Goal: Complete application form

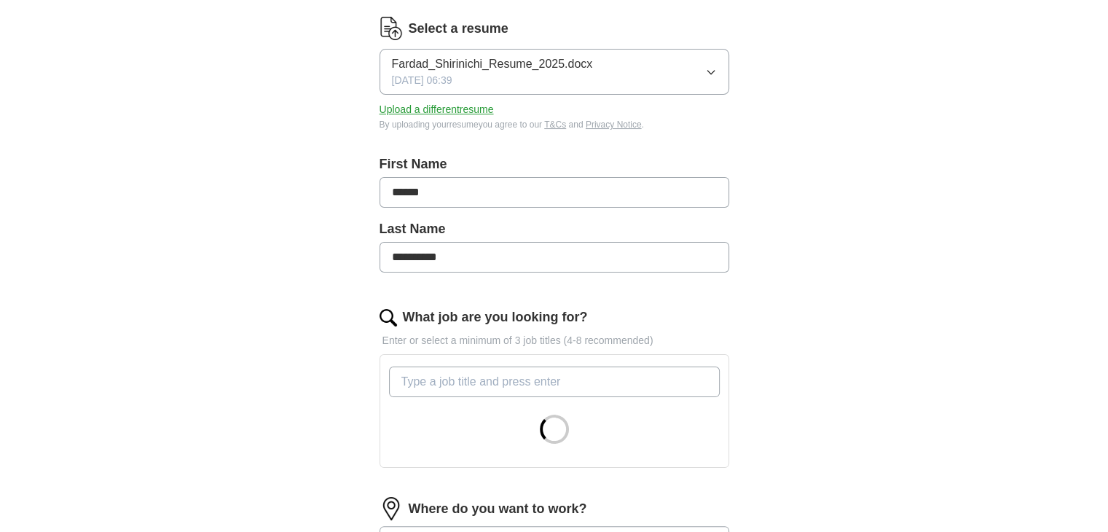
scroll to position [218, 0]
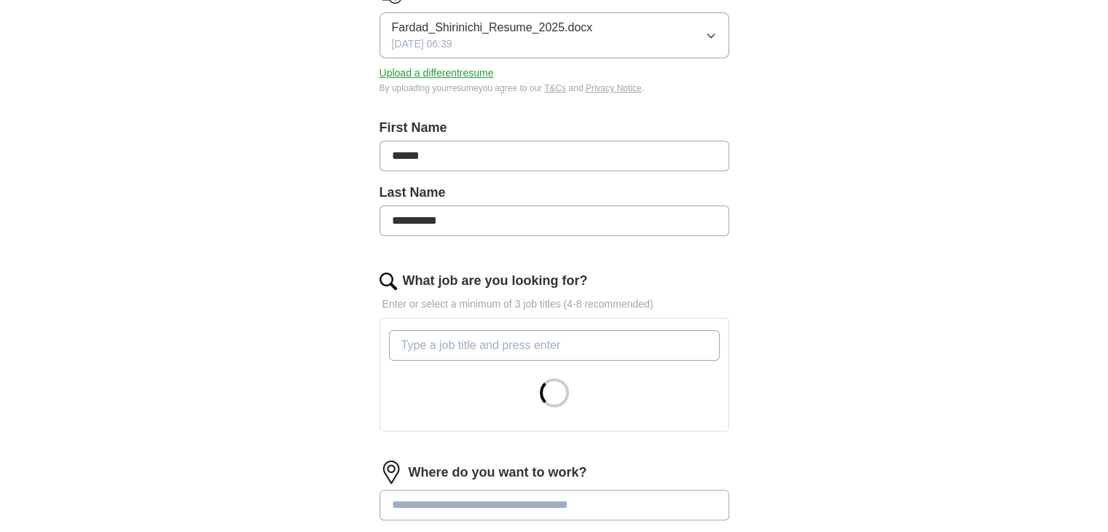
click at [519, 350] on input "What job are you looking for?" at bounding box center [554, 345] width 331 height 31
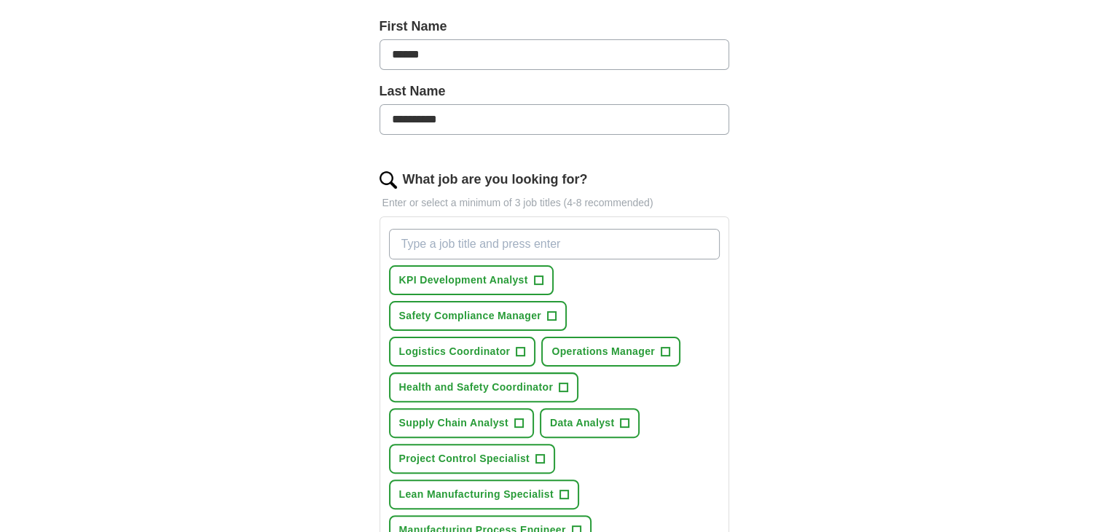
scroll to position [364, 0]
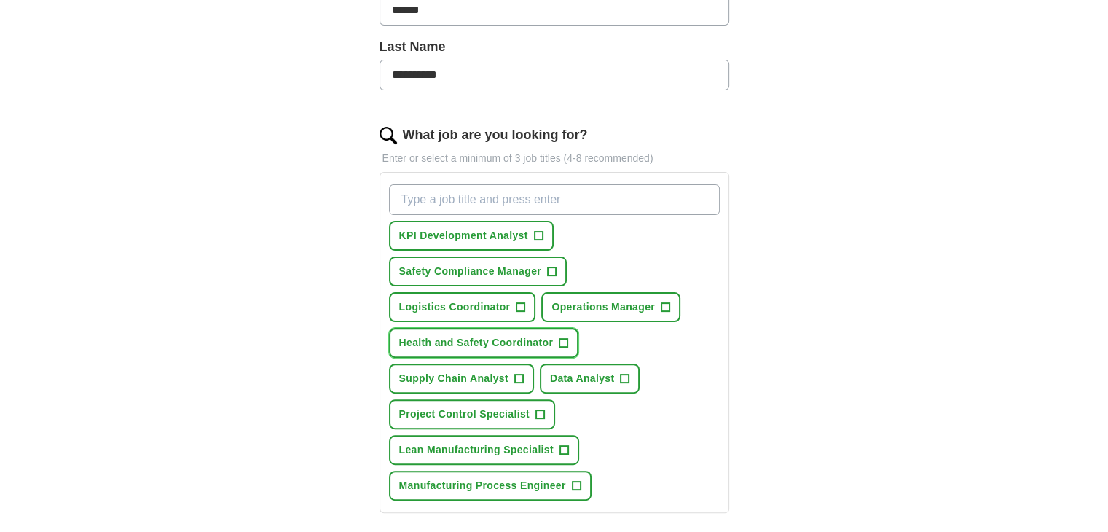
click at [540, 336] on span "Health and Safety Coordinator" at bounding box center [476, 342] width 154 height 15
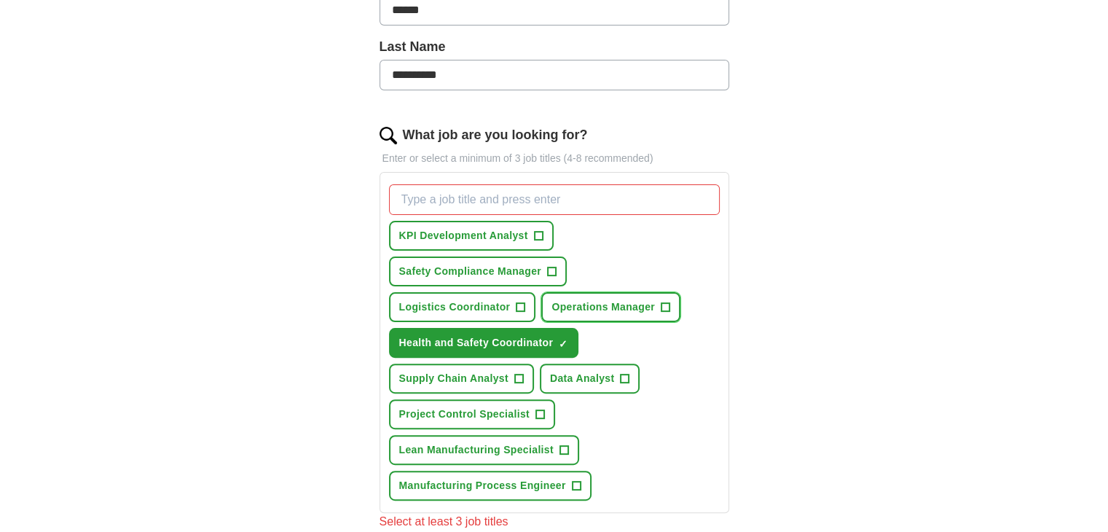
click at [551, 310] on span "Operations Manager" at bounding box center [602, 306] width 103 height 15
click at [507, 277] on button "Safety Compliance Manager +" at bounding box center [478, 271] width 178 height 30
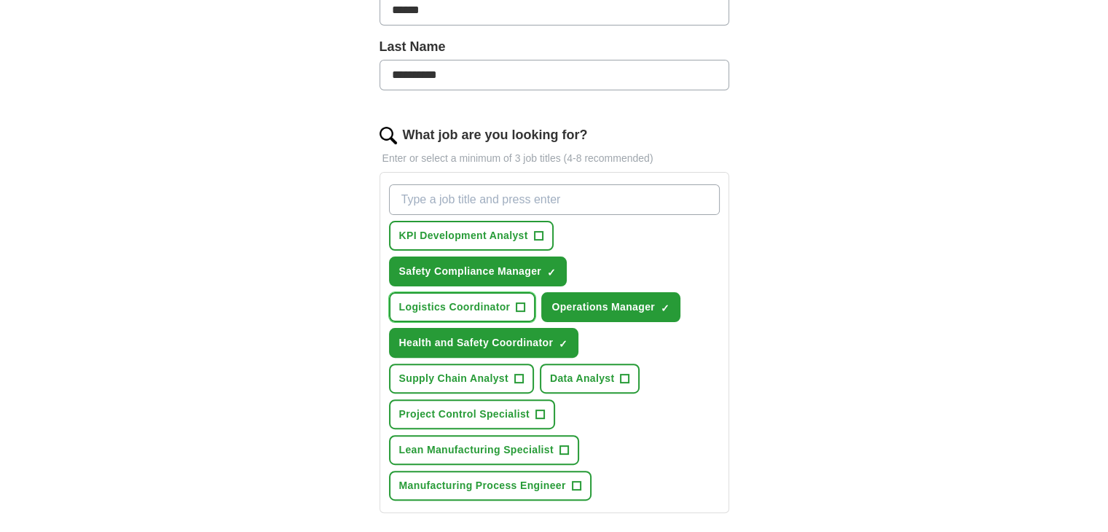
click at [511, 299] on span "Logistics Coordinator" at bounding box center [454, 306] width 111 height 15
click at [480, 377] on span "Supply Chain Analyst" at bounding box center [453, 378] width 109 height 15
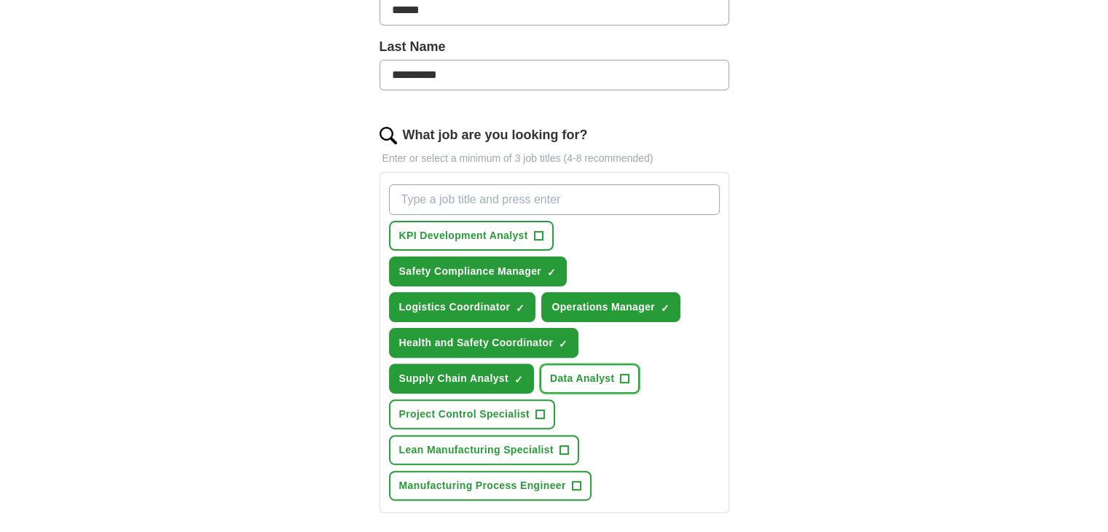
click at [593, 378] on span "Data Analyst" at bounding box center [582, 378] width 65 height 15
click at [481, 446] on span "Lean Manufacturing Specialist" at bounding box center [476, 449] width 154 height 15
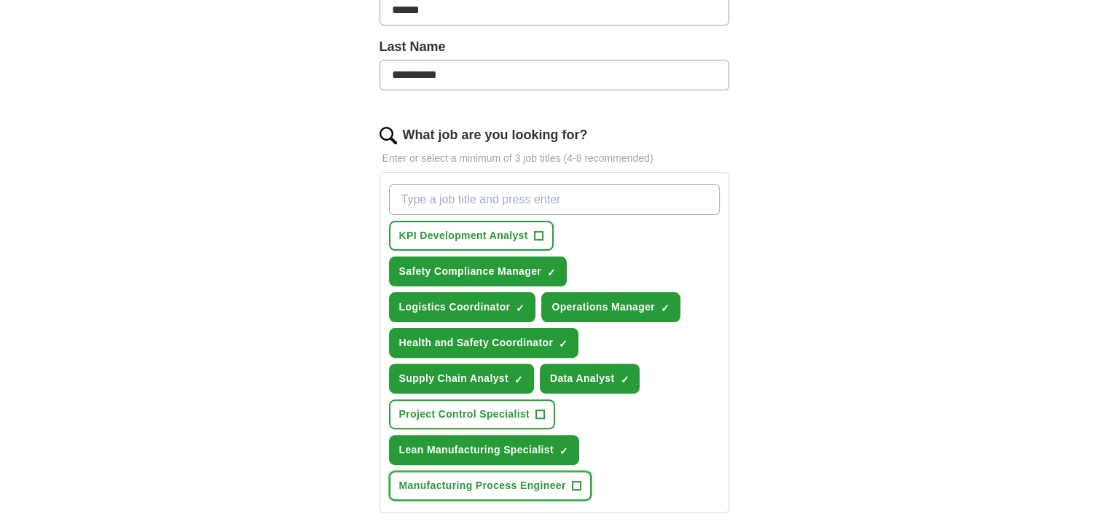
click at [484, 484] on span "Manufacturing Process Engineer" at bounding box center [482, 485] width 167 height 15
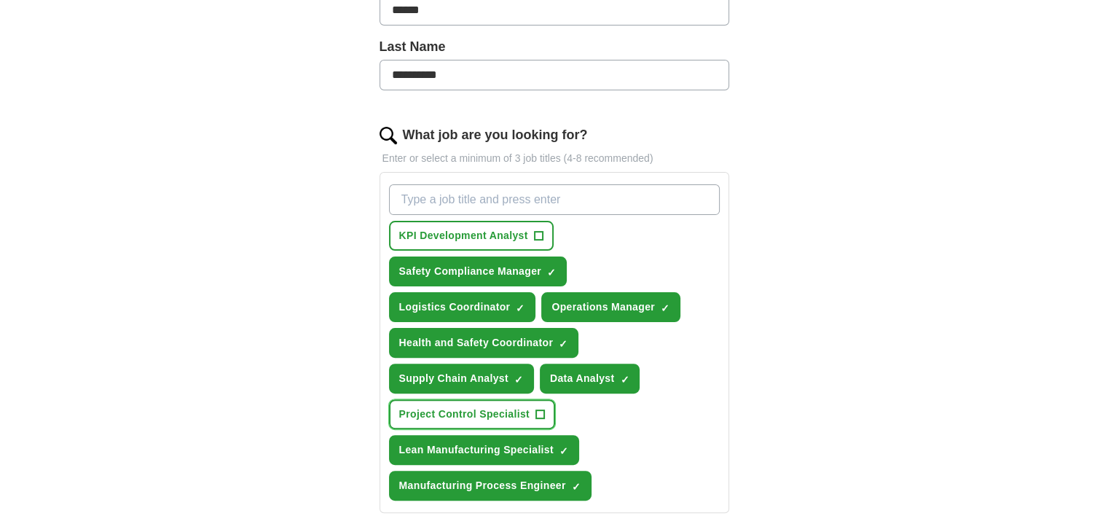
click at [476, 409] on span "Project Control Specialist" at bounding box center [464, 413] width 130 height 15
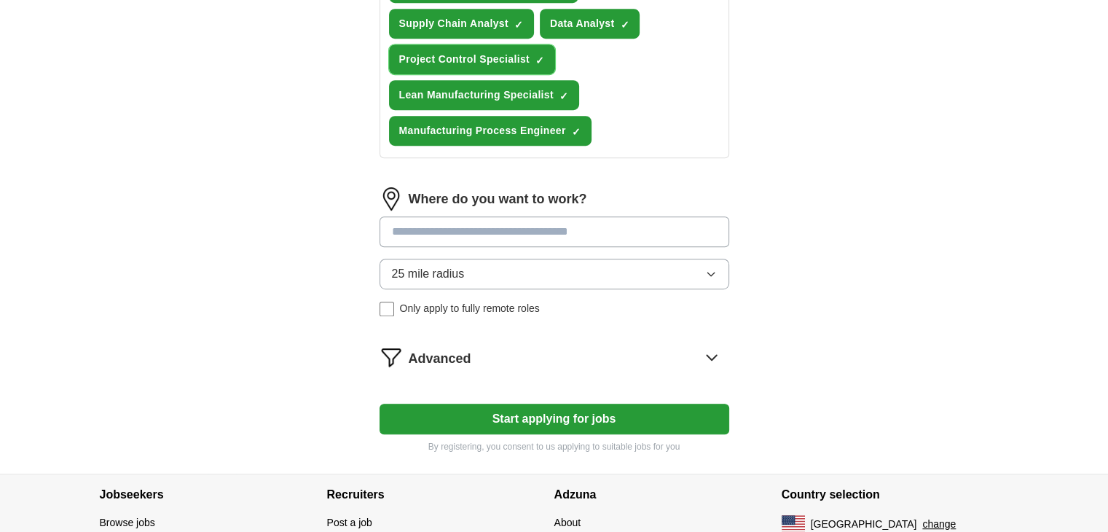
scroll to position [728, 0]
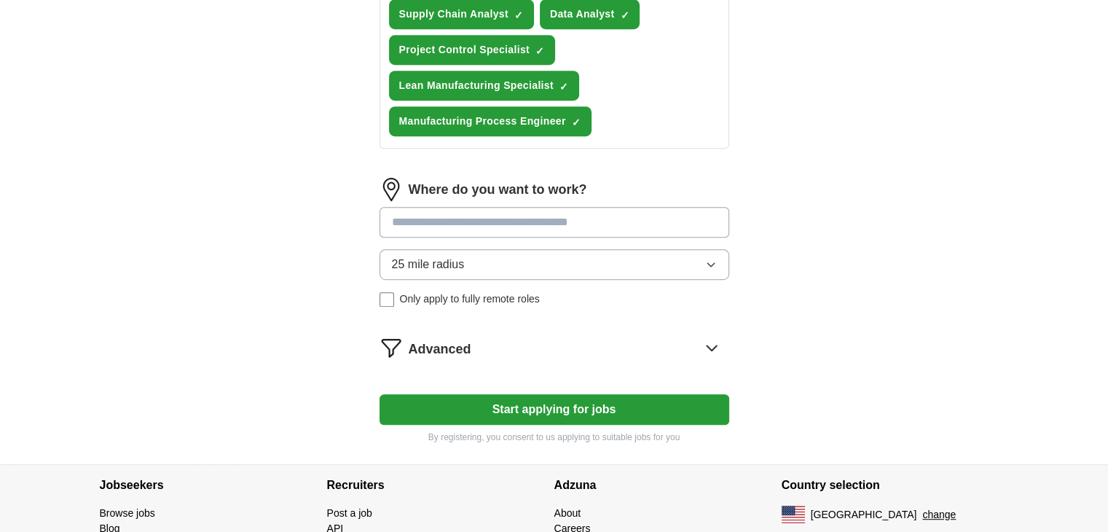
click at [530, 406] on button "Start applying for jobs" at bounding box center [554, 409] width 350 height 31
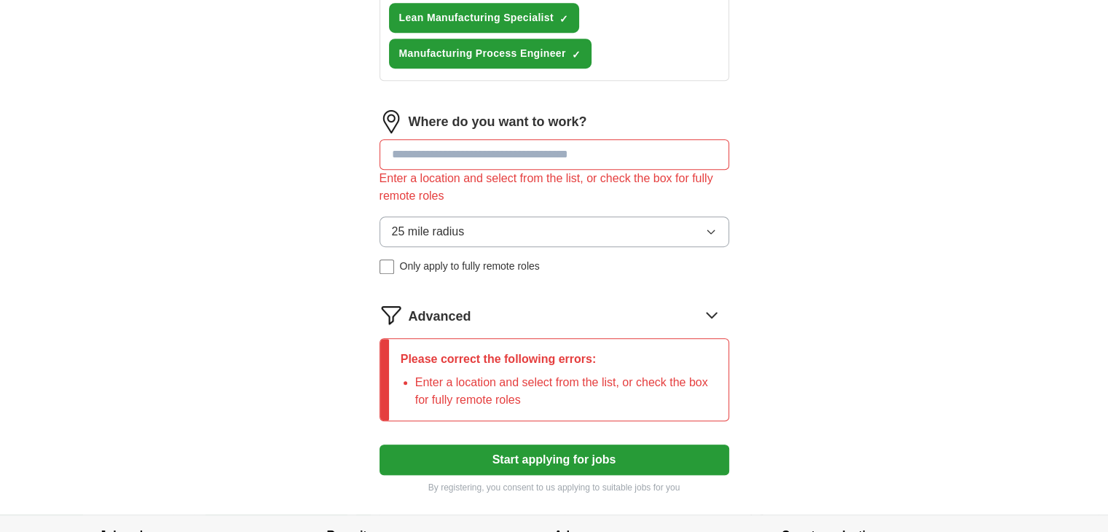
scroll to position [801, 0]
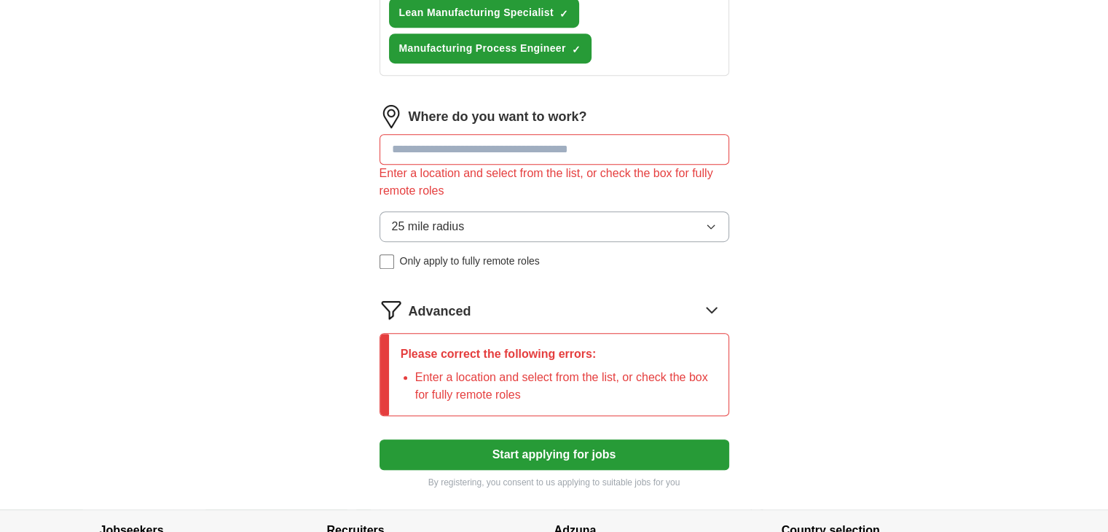
click at [466, 151] on input at bounding box center [554, 149] width 350 height 31
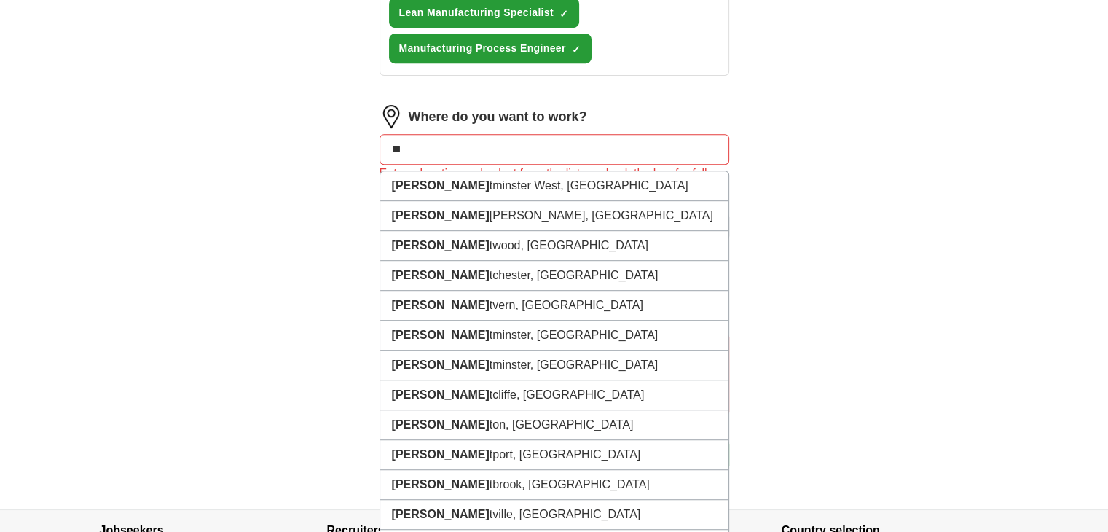
type input "*"
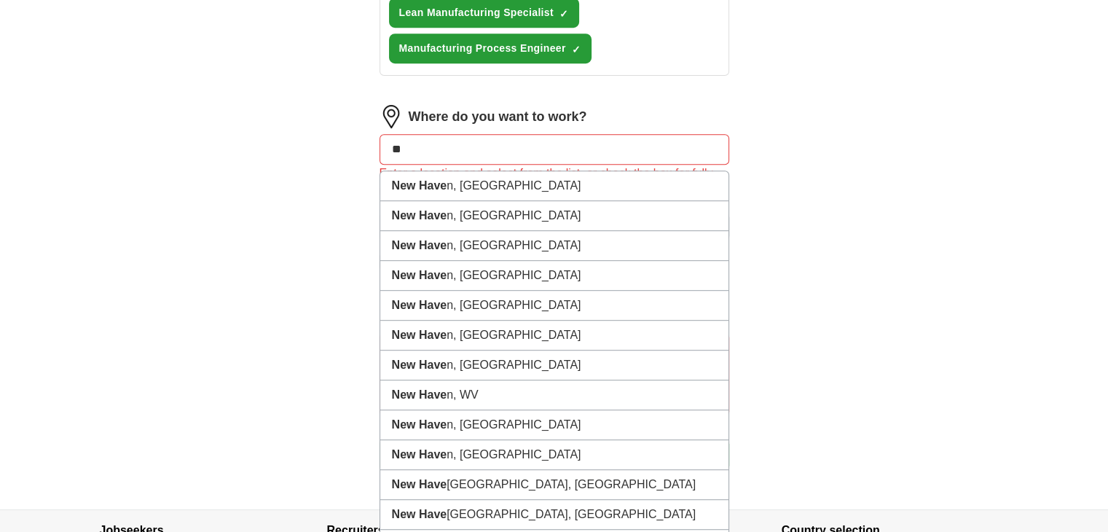
type input "*"
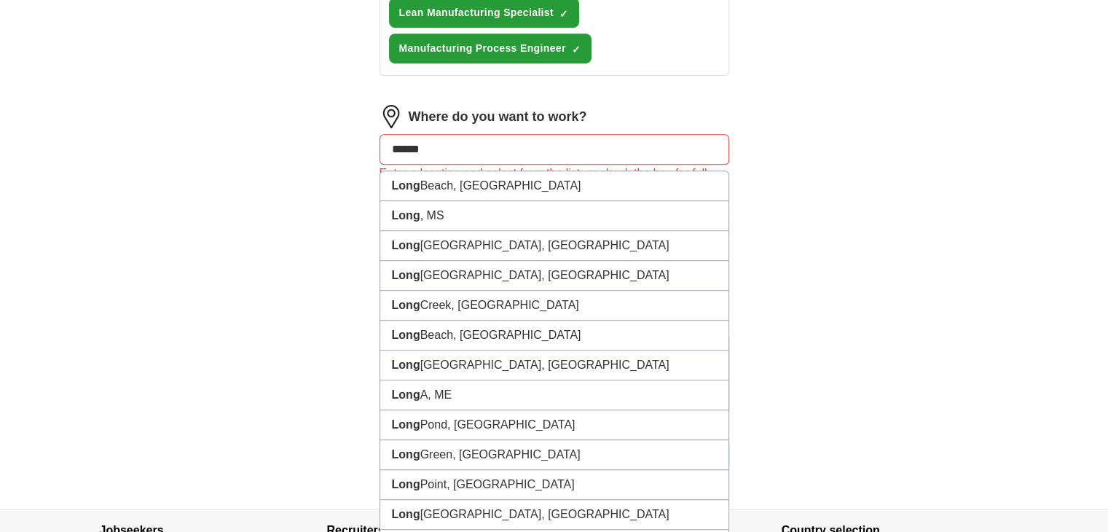
type input "*******"
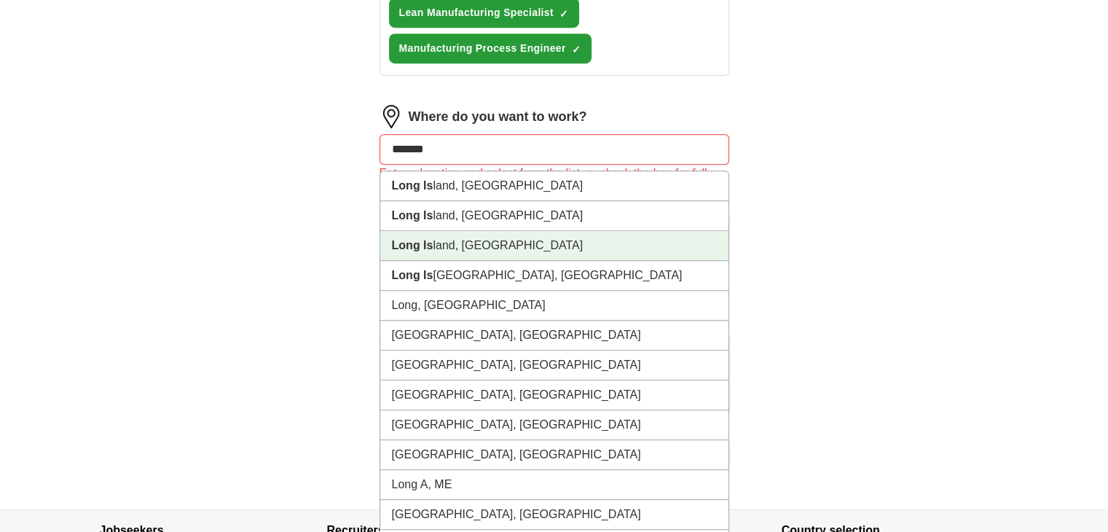
click at [390, 236] on li "[GEOGRAPHIC_DATA], [GEOGRAPHIC_DATA]" at bounding box center [554, 246] width 348 height 30
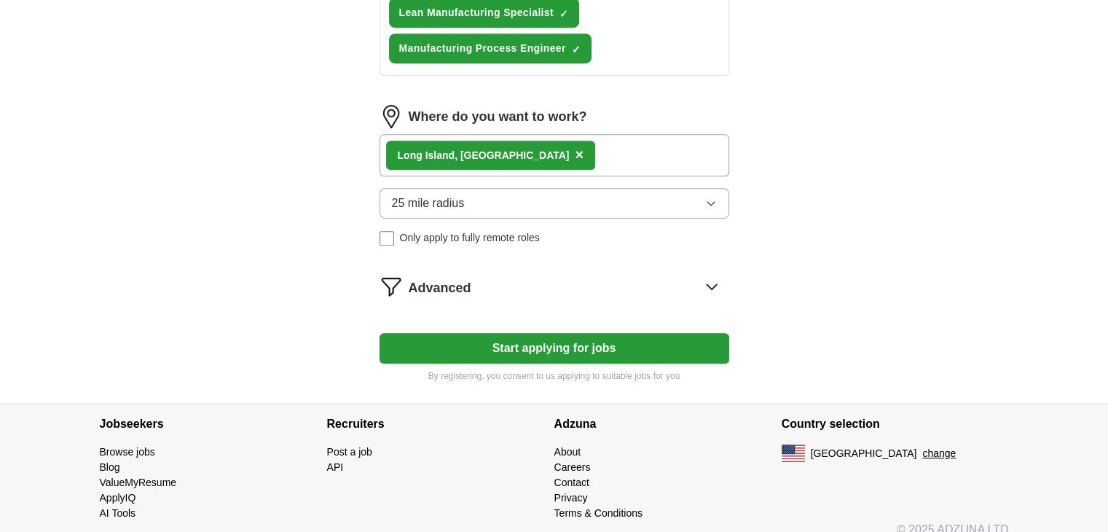
click at [471, 188] on button "25 mile radius" at bounding box center [554, 203] width 350 height 31
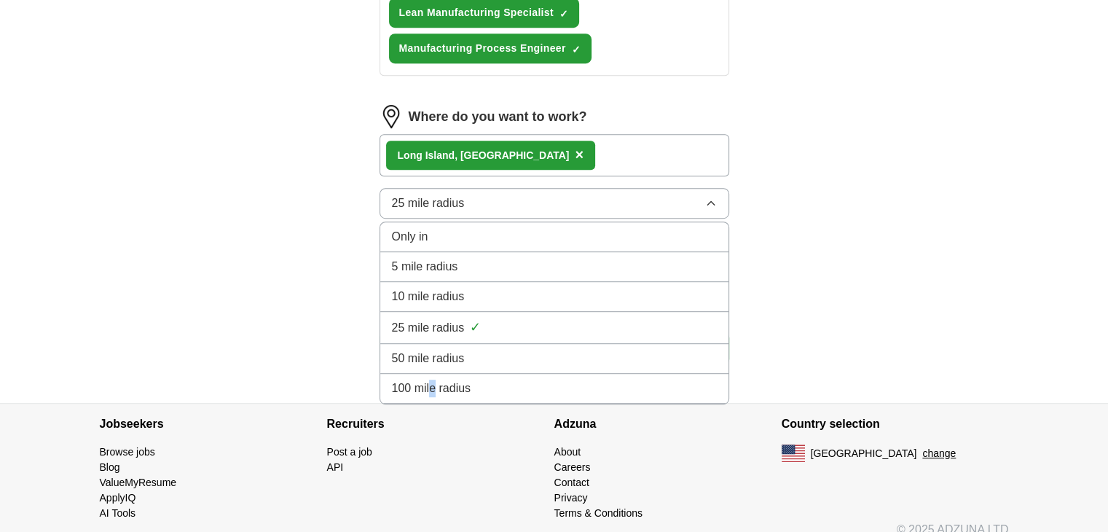
click at [431, 390] on li "100 mile radius" at bounding box center [554, 389] width 348 height 30
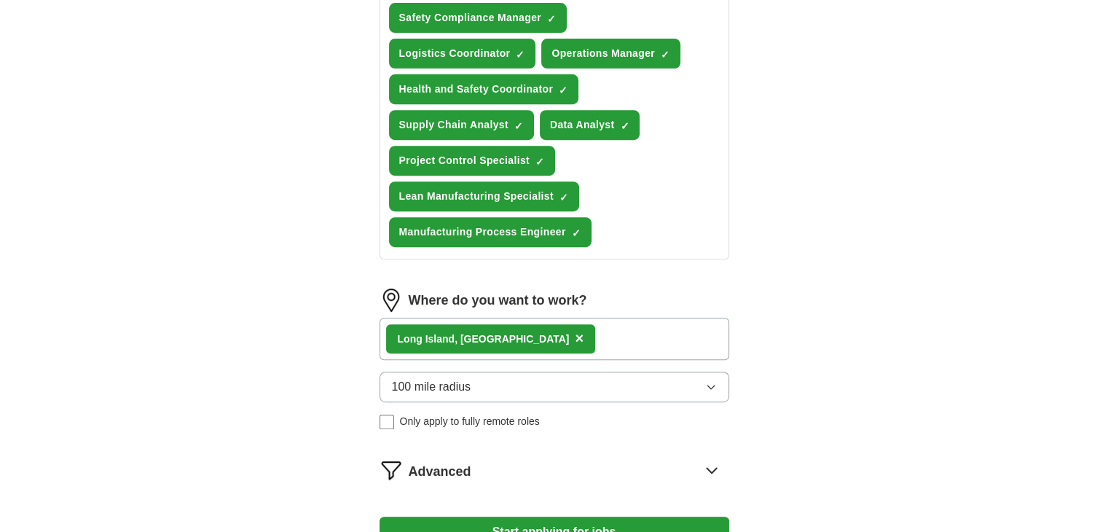
scroll to position [728, 0]
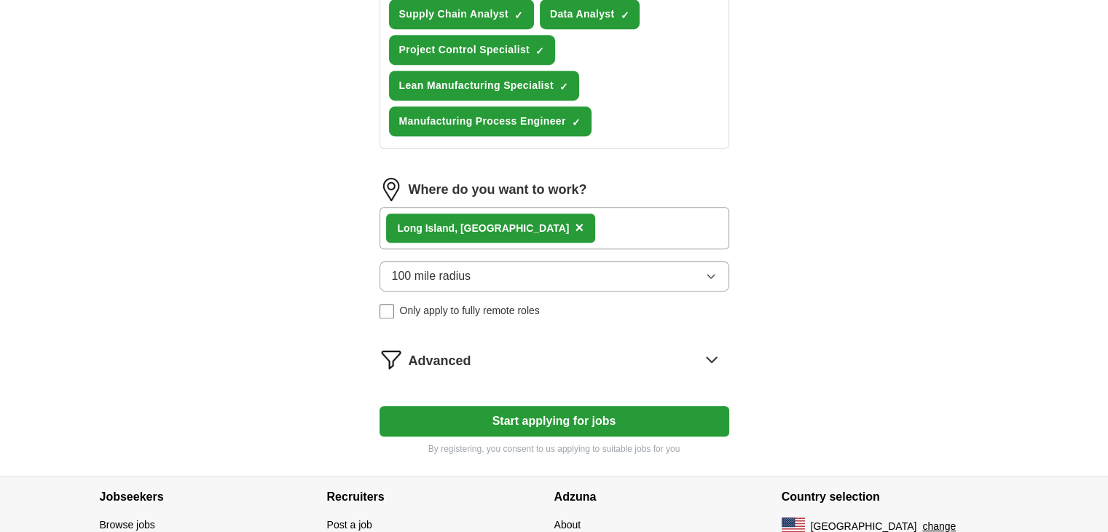
click at [496, 406] on button "Start applying for jobs" at bounding box center [554, 421] width 350 height 31
select select "**"
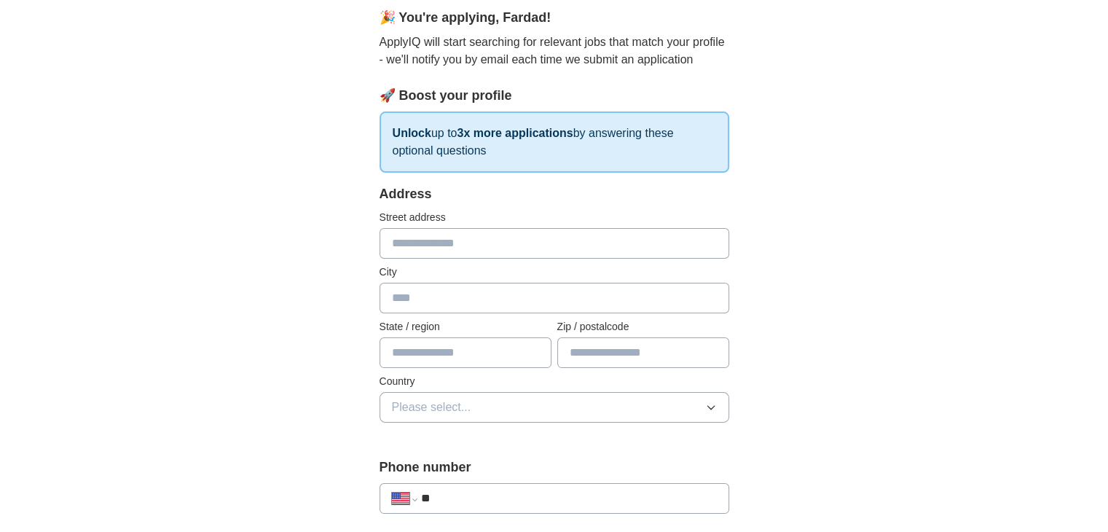
scroll to position [146, 0]
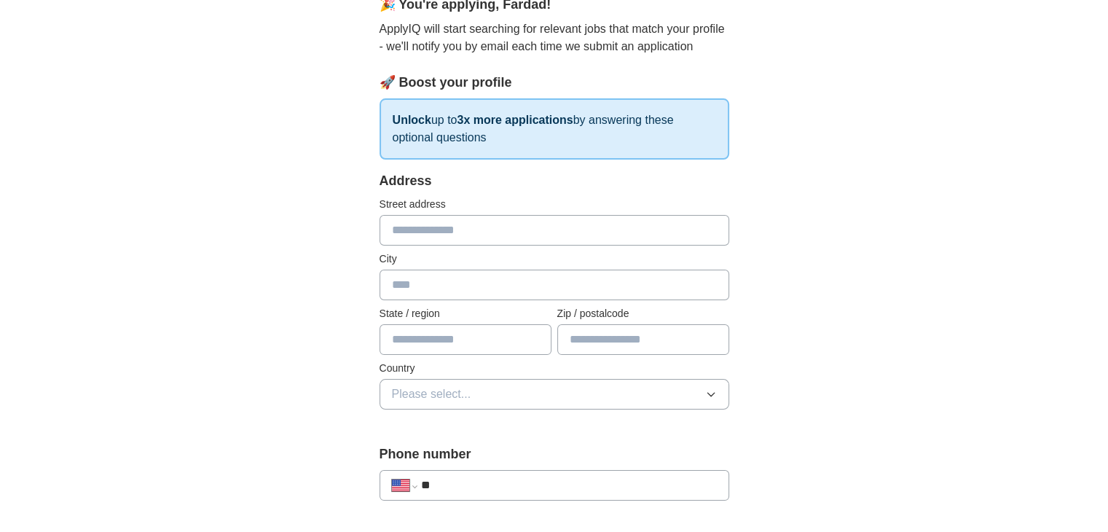
click at [475, 231] on input "text" at bounding box center [554, 230] width 350 height 31
type input "**********"
type input "**"
type input "*****"
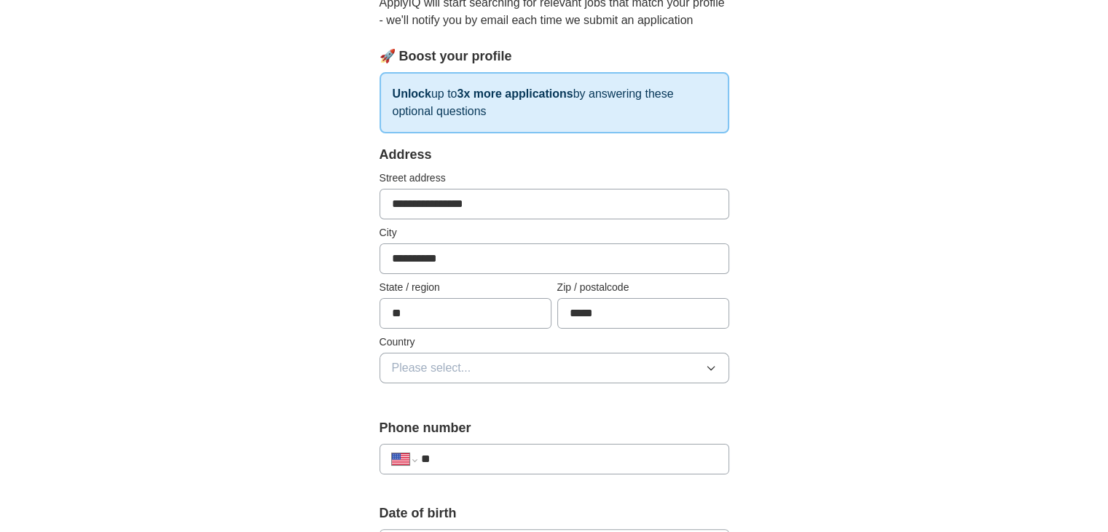
scroll to position [218, 0]
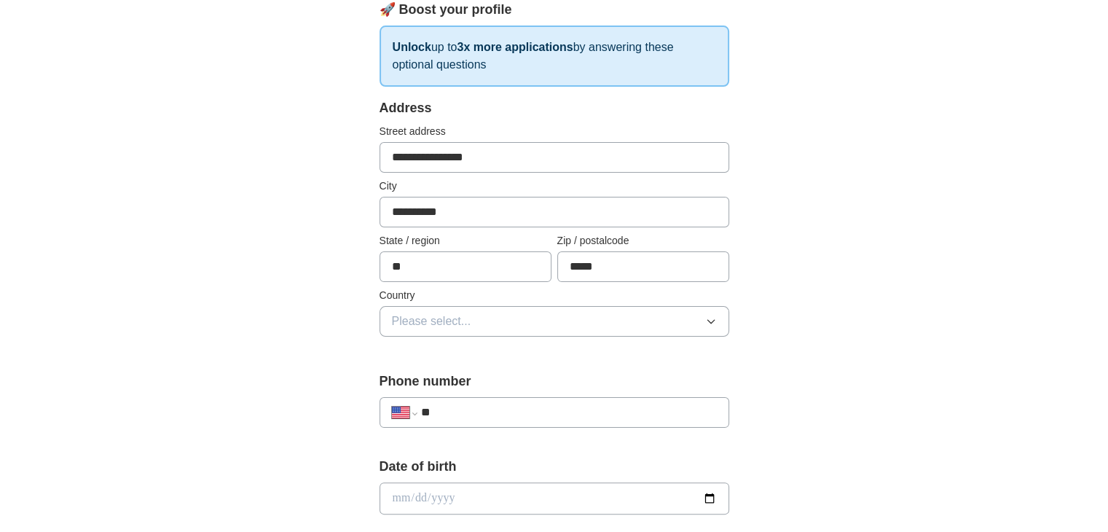
click at [439, 316] on span "Please select..." at bounding box center [431, 320] width 79 height 17
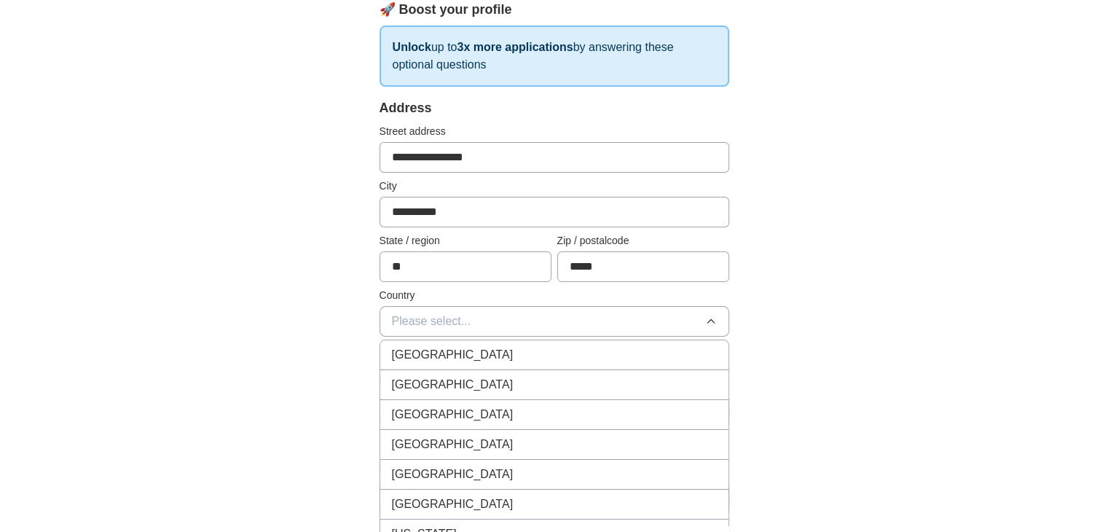
click at [460, 376] on span "[GEOGRAPHIC_DATA]" at bounding box center [453, 384] width 122 height 17
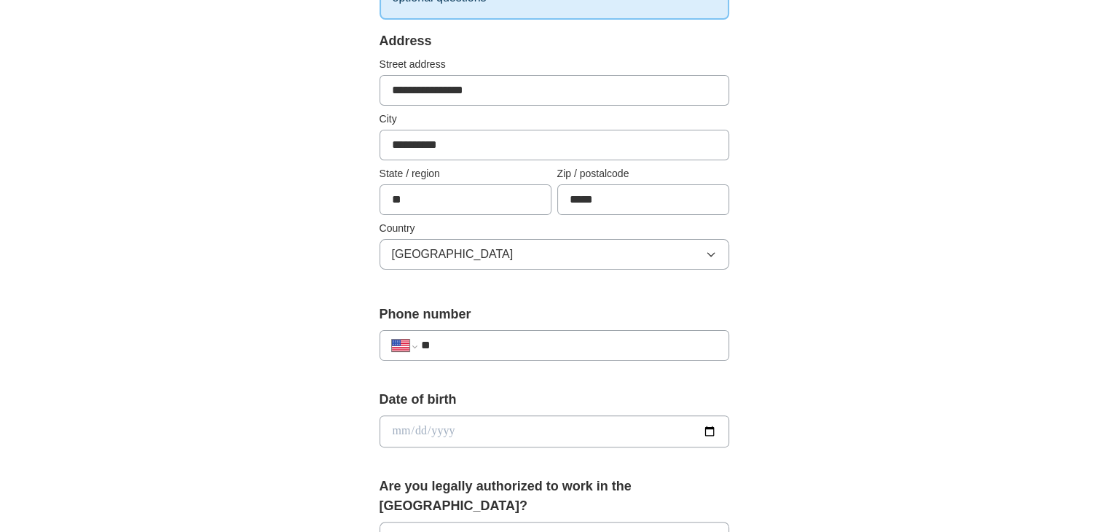
scroll to position [291, 0]
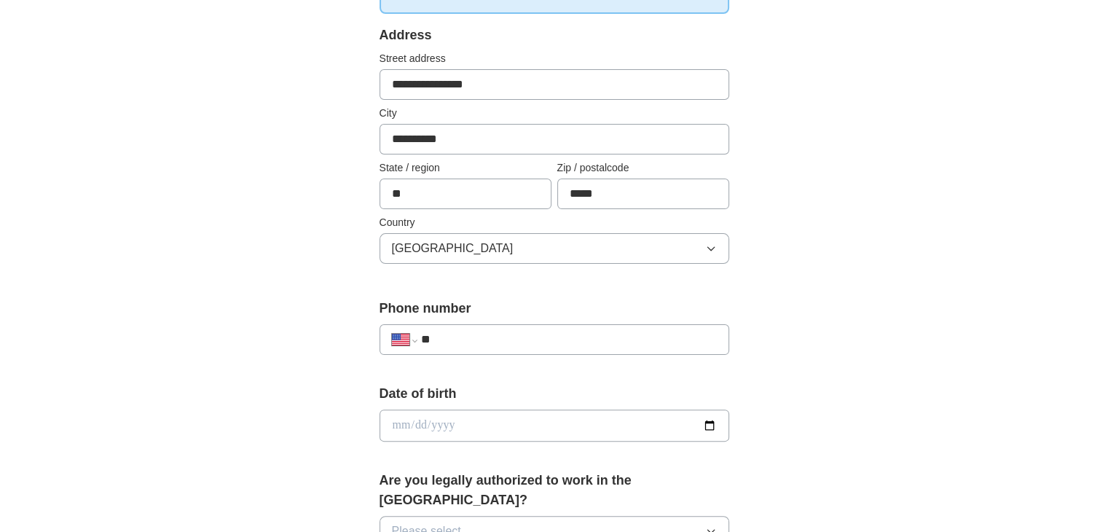
click at [498, 332] on input "**" at bounding box center [568, 339] width 296 height 17
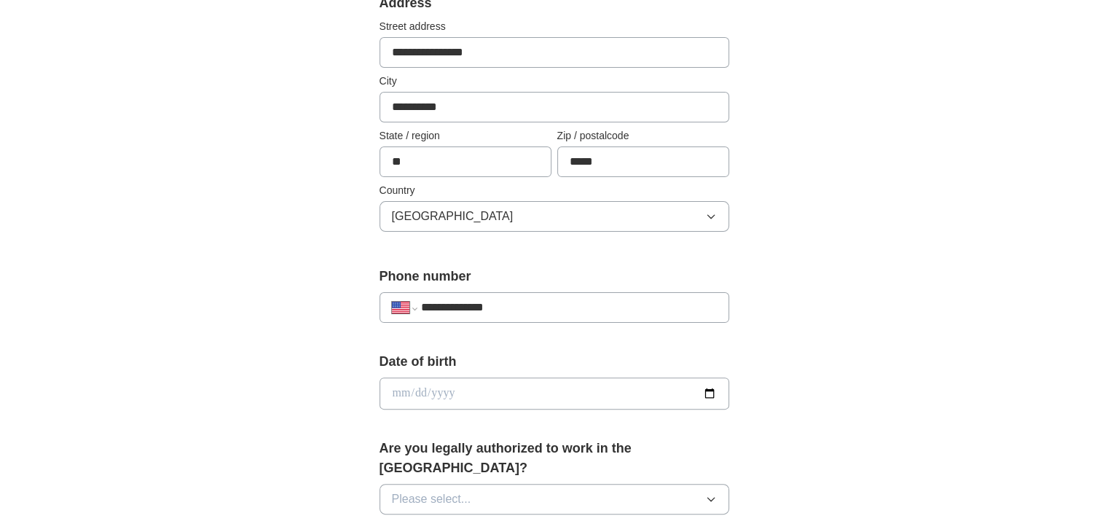
scroll to position [437, 0]
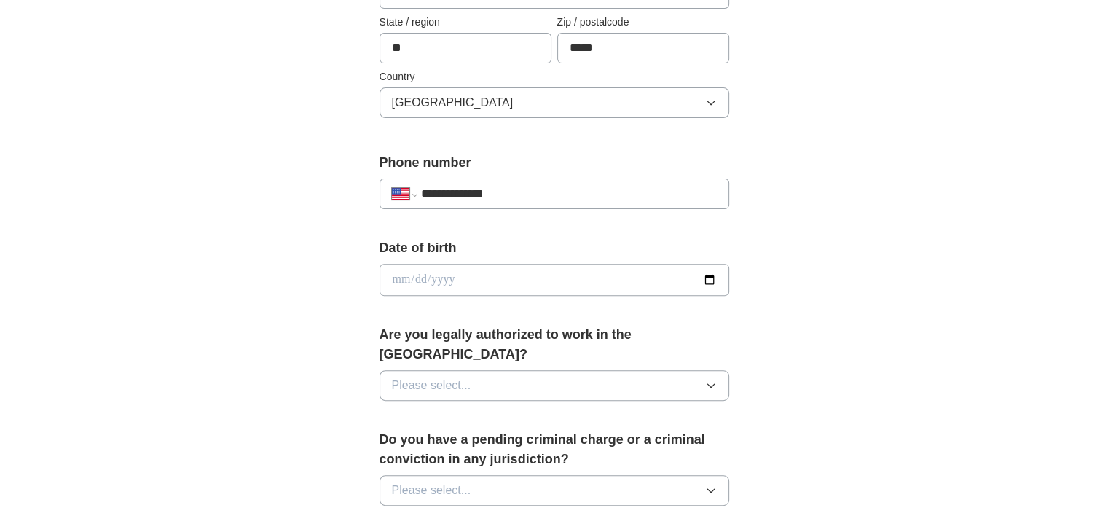
type input "**********"
click at [710, 280] on input "date" at bounding box center [554, 280] width 350 height 32
click at [396, 280] on input "date" at bounding box center [554, 280] width 350 height 32
type input "**********"
click at [466, 377] on span "Please select..." at bounding box center [431, 385] width 79 height 17
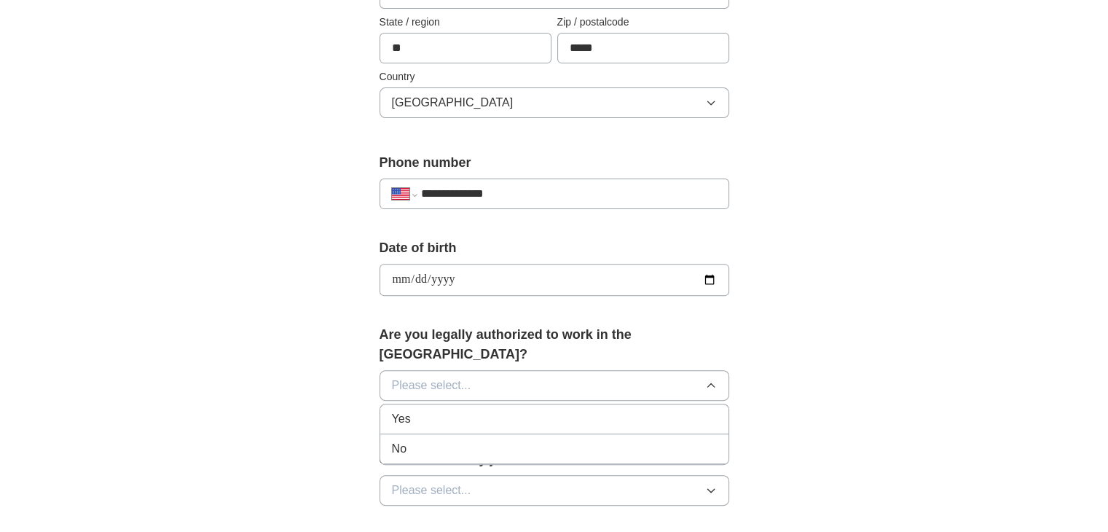
click at [467, 410] on div "Yes" at bounding box center [554, 418] width 325 height 17
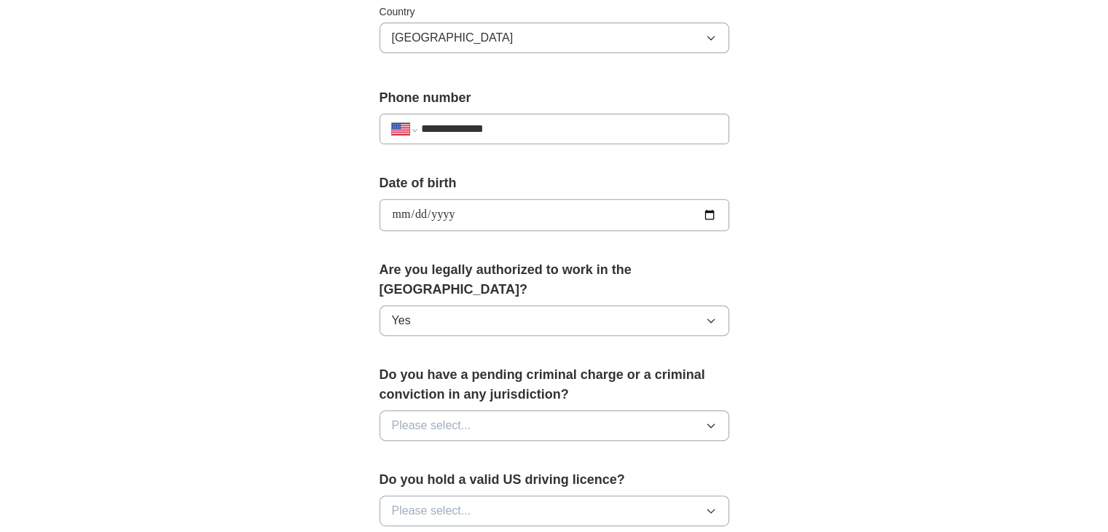
scroll to position [510, 0]
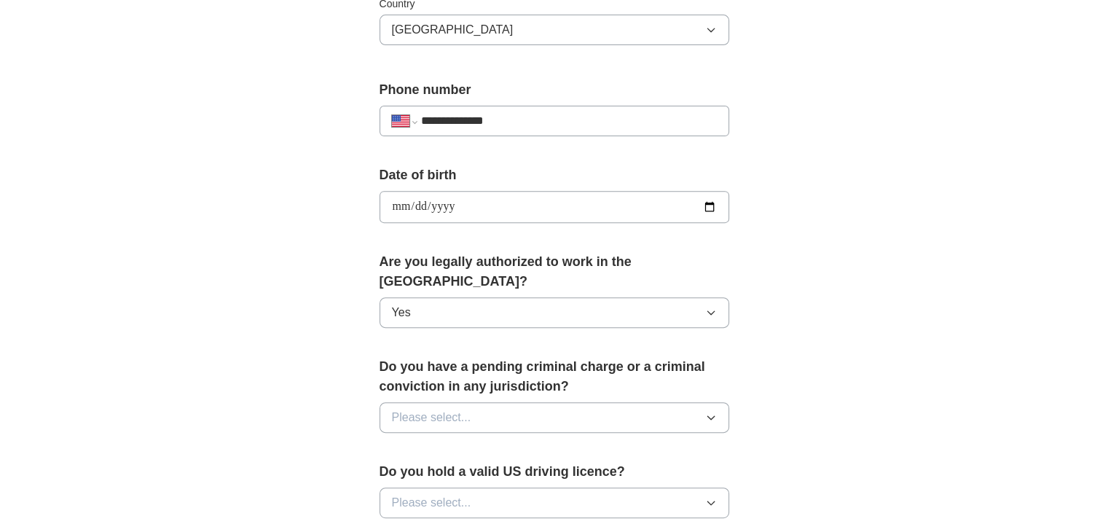
click at [501, 402] on button "Please select..." at bounding box center [554, 417] width 350 height 31
click at [414, 472] on div "No" at bounding box center [554, 480] width 325 height 17
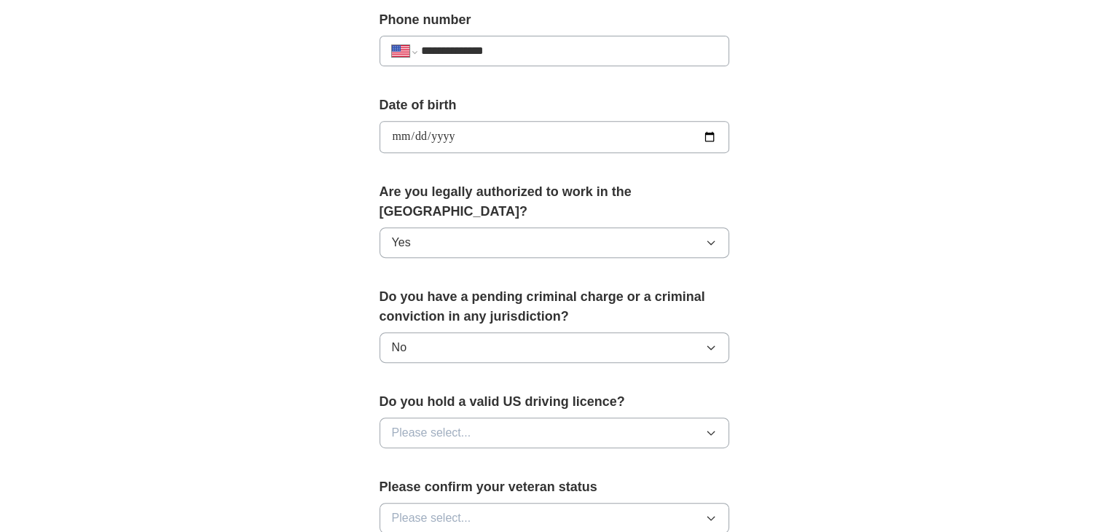
scroll to position [583, 0]
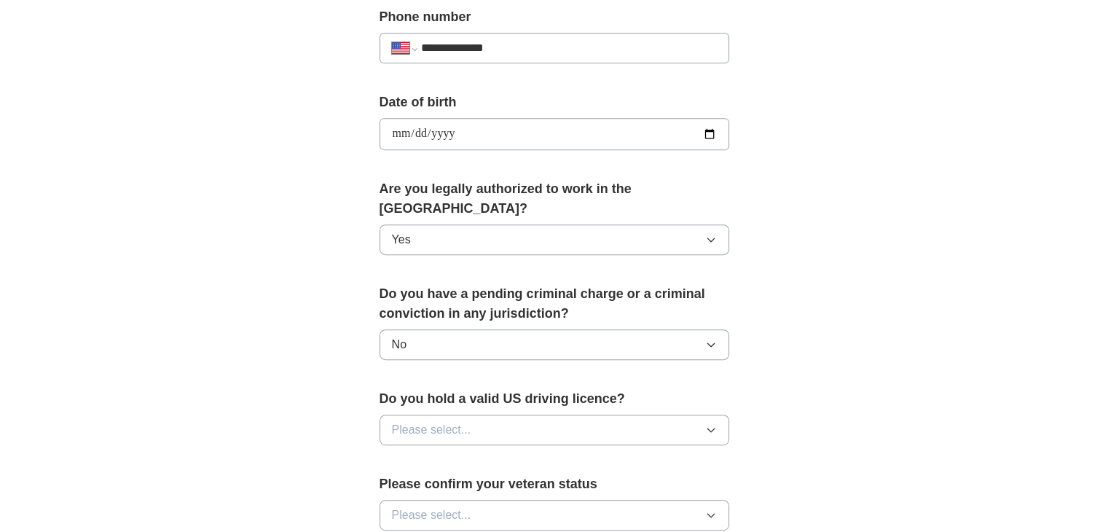
click at [455, 421] on span "Please select..." at bounding box center [431, 429] width 79 height 17
click at [435, 454] on div "Yes" at bounding box center [554, 462] width 325 height 17
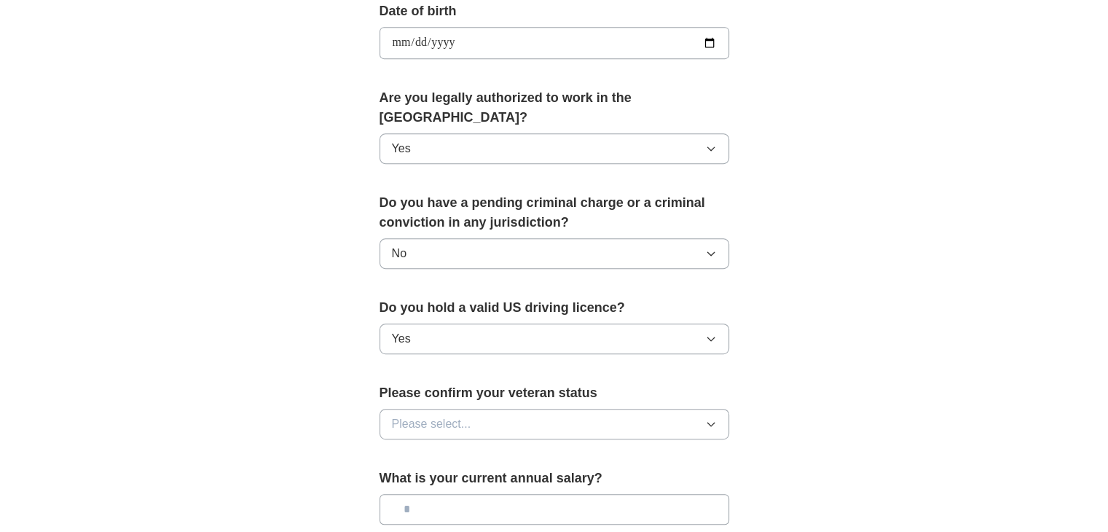
scroll to position [728, 0]
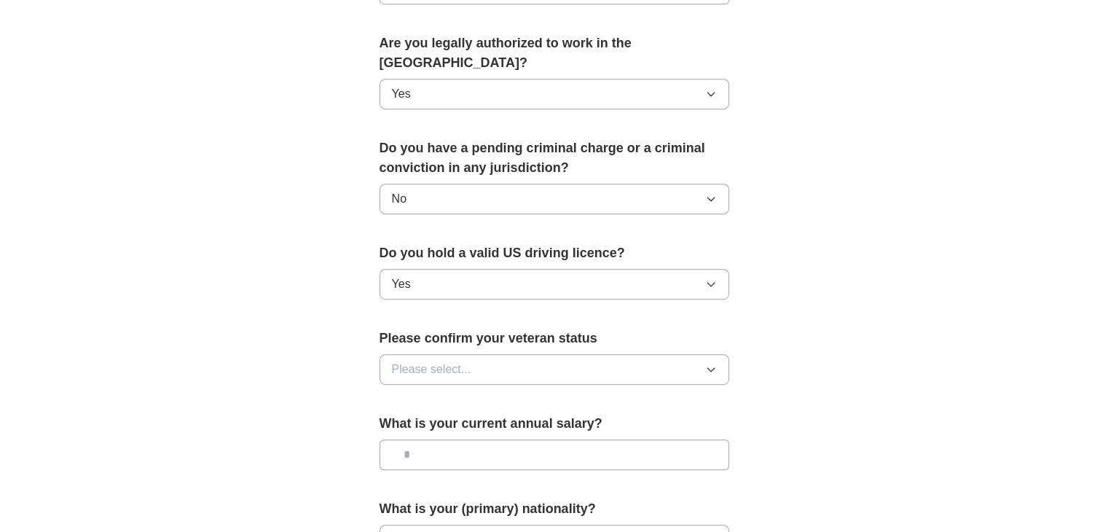
click at [529, 354] on button "Please select..." at bounding box center [554, 369] width 350 height 31
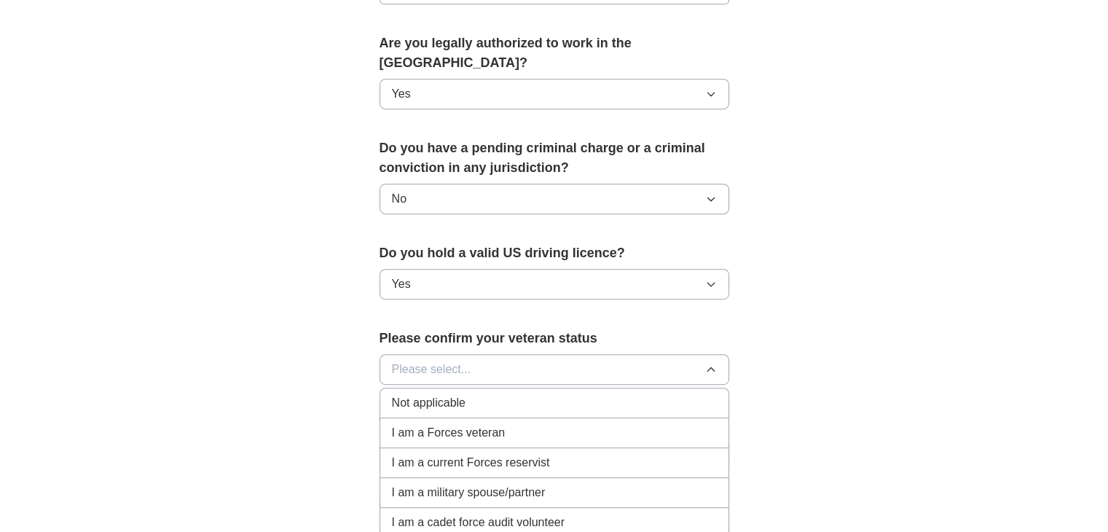
drag, startPoint x: 460, startPoint y: 377, endPoint x: 460, endPoint y: 369, distance: 8.0
click at [460, 394] on span "Not applicable" at bounding box center [429, 402] width 74 height 17
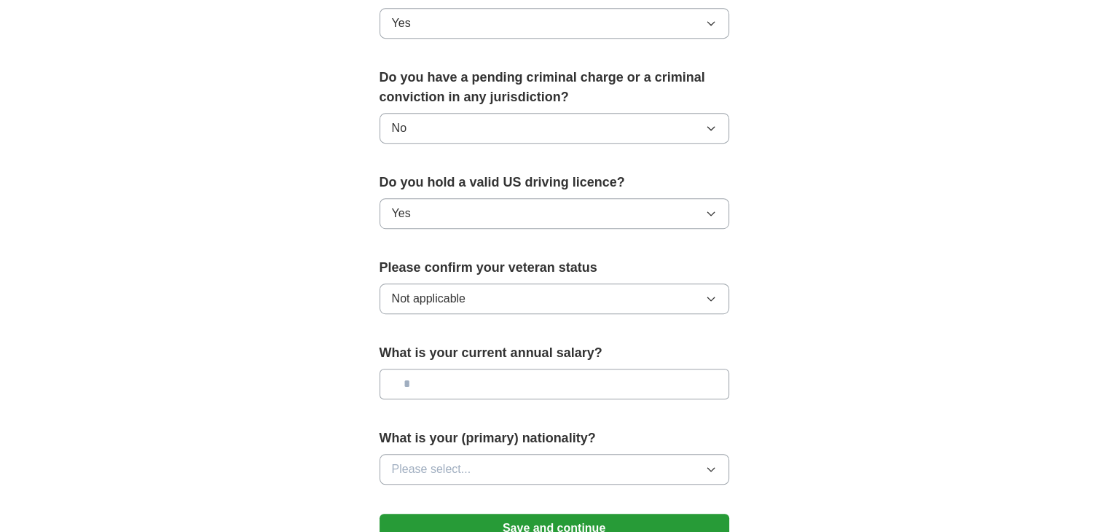
scroll to position [801, 0]
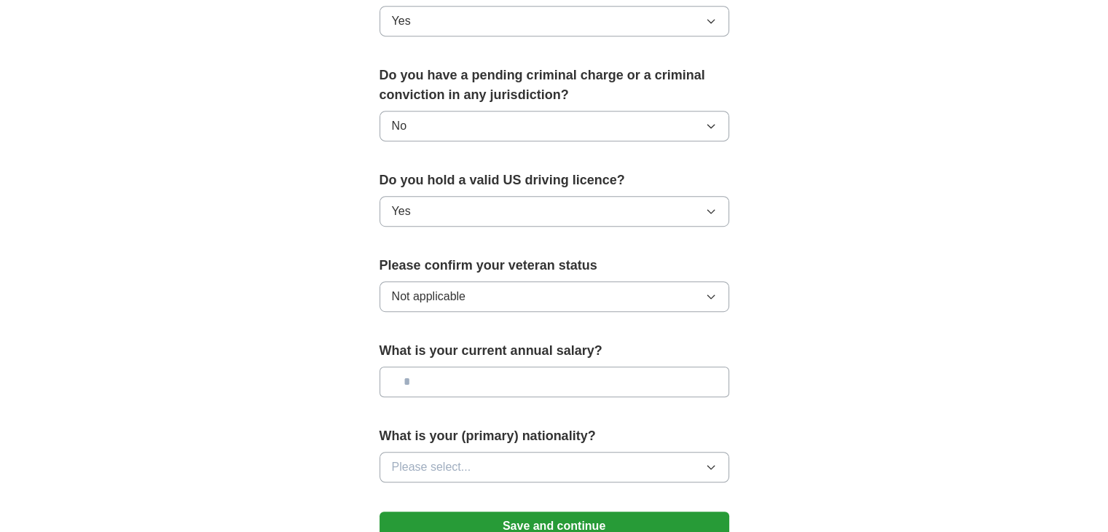
click at [511, 366] on input "text" at bounding box center [554, 381] width 350 height 31
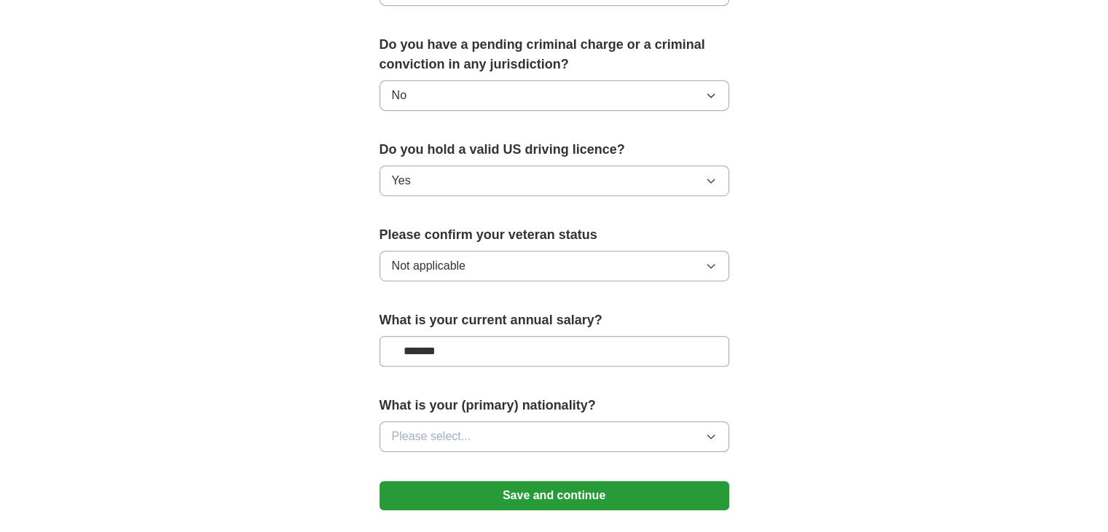
scroll to position [874, 0]
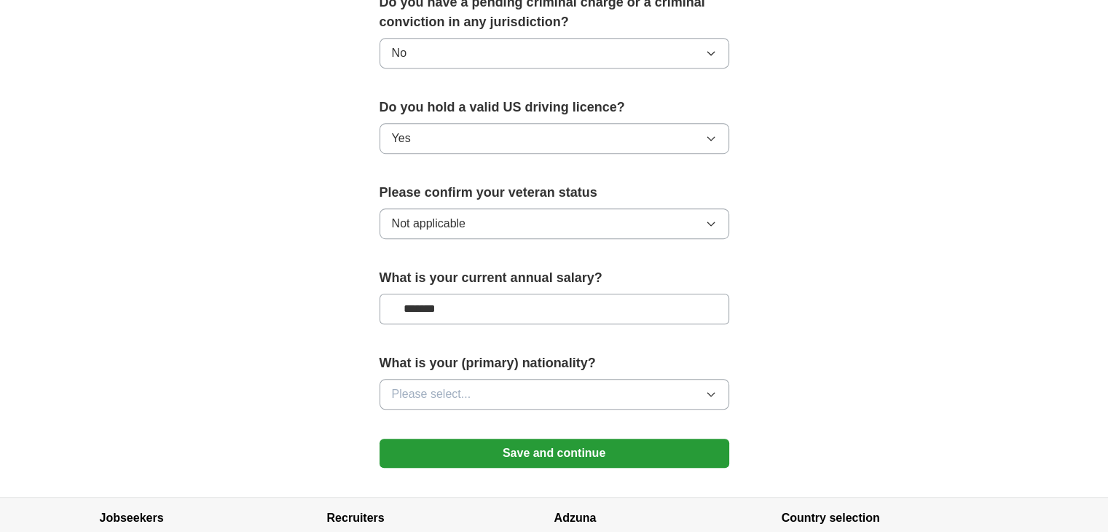
drag, startPoint x: 505, startPoint y: 286, endPoint x: 349, endPoint y: 289, distance: 155.9
type input "*******"
click at [457, 385] on span "Please select..." at bounding box center [431, 393] width 79 height 17
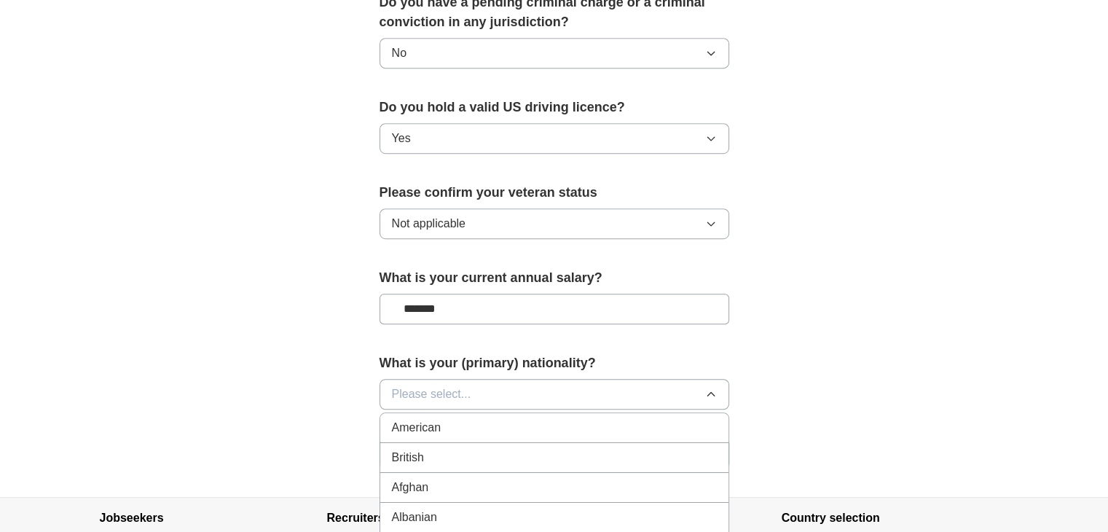
click at [452, 419] on div "American" at bounding box center [554, 427] width 325 height 17
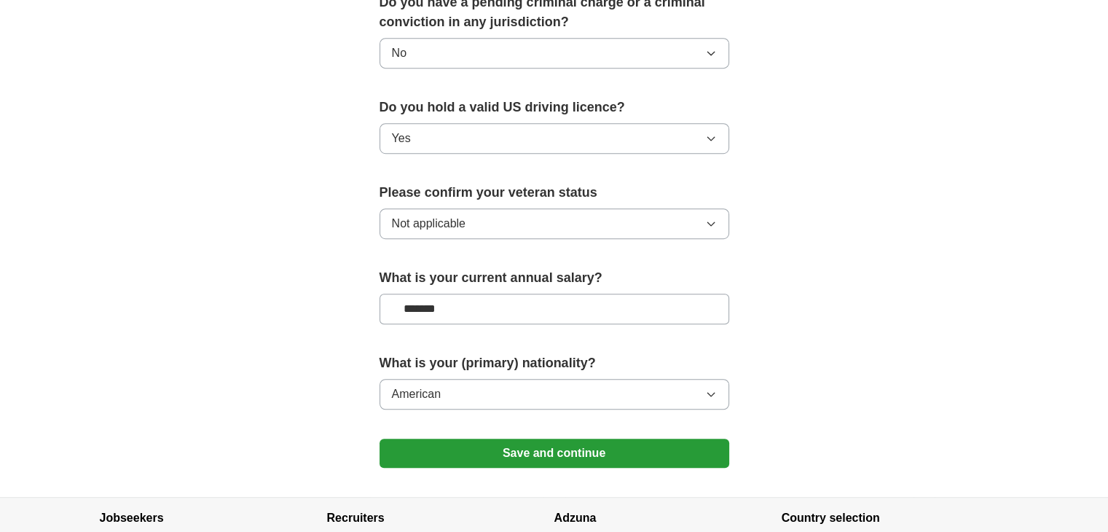
click at [521, 438] on button "Save and continue" at bounding box center [554, 452] width 350 height 29
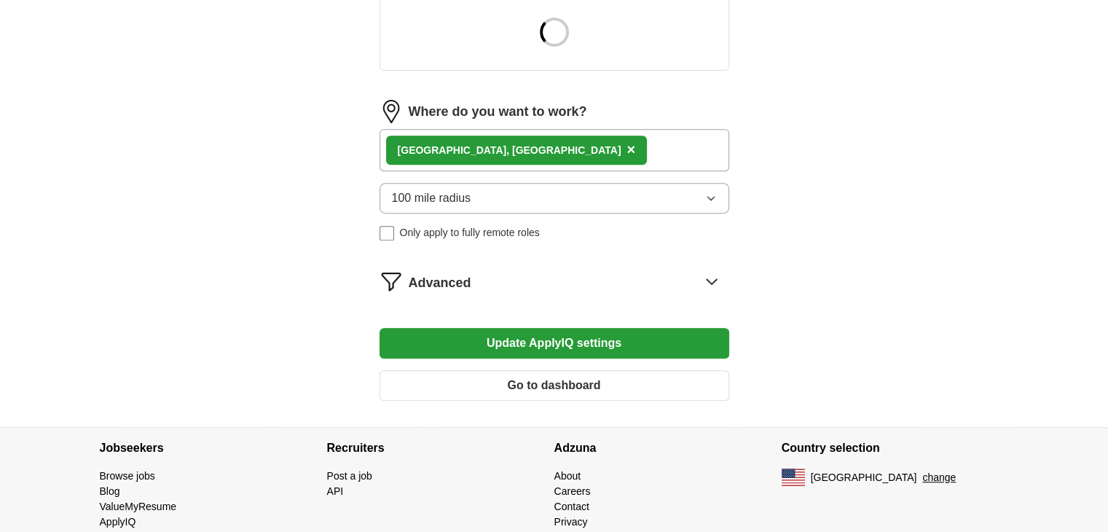
scroll to position [583, 0]
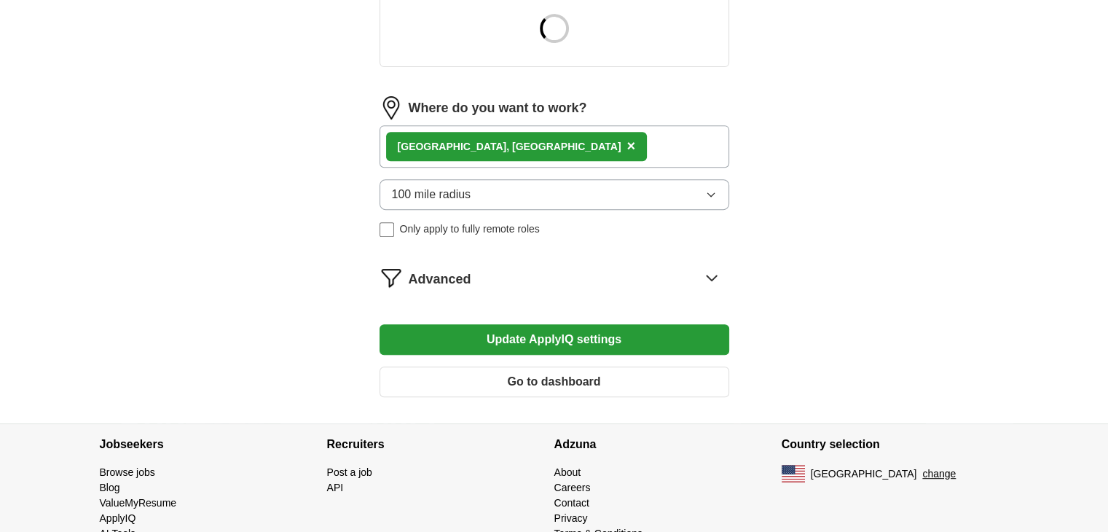
click at [432, 270] on span "Advanced" at bounding box center [440, 279] width 63 height 20
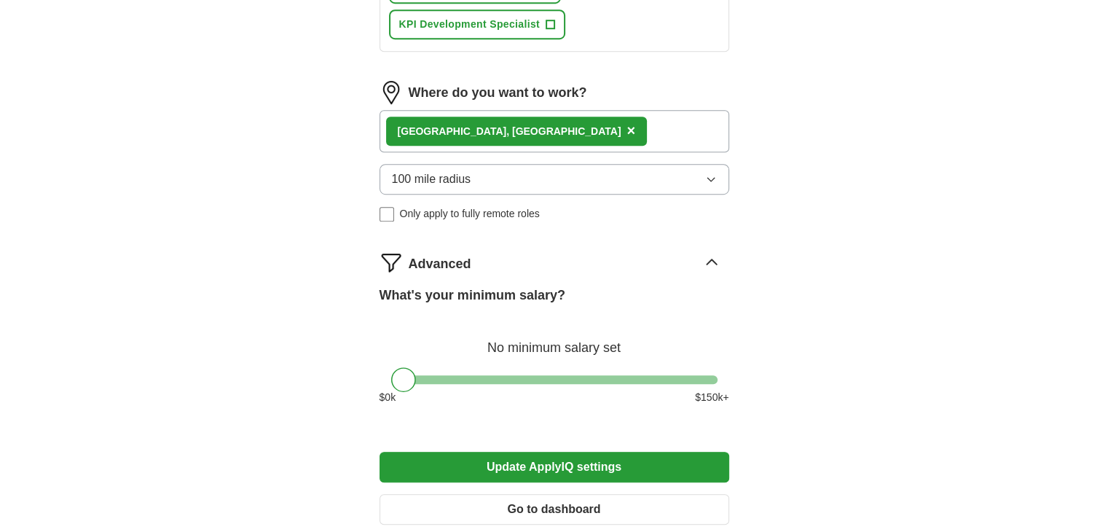
scroll to position [947, 0]
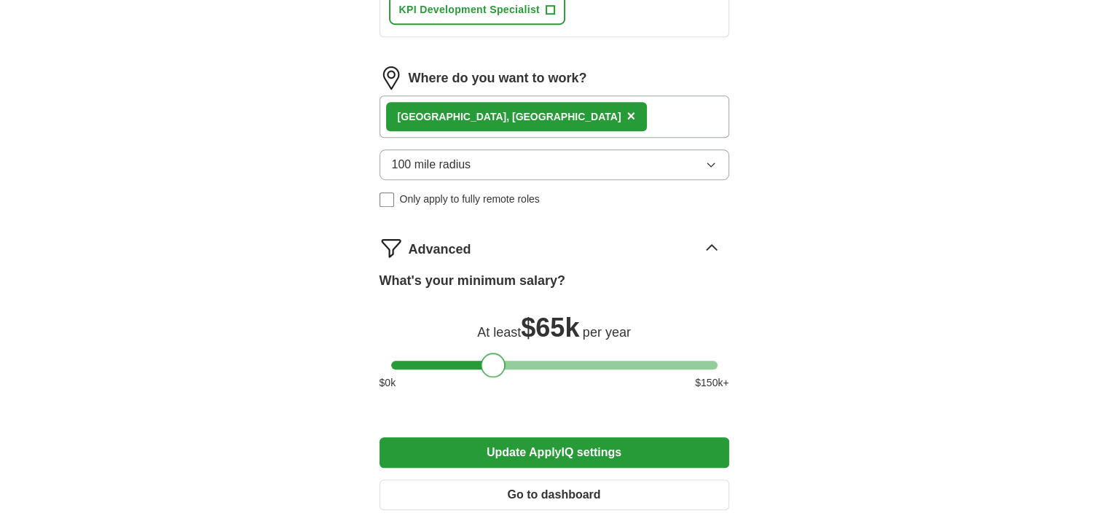
drag, startPoint x: 401, startPoint y: 350, endPoint x: 489, endPoint y: 342, distance: 89.3
click at [489, 342] on div "What's your minimum salary? At least $ 65k per year $ 0 k $ 150 k+" at bounding box center [554, 336] width 350 height 131
click at [568, 449] on button "Update ApplyIQ settings" at bounding box center [554, 452] width 350 height 31
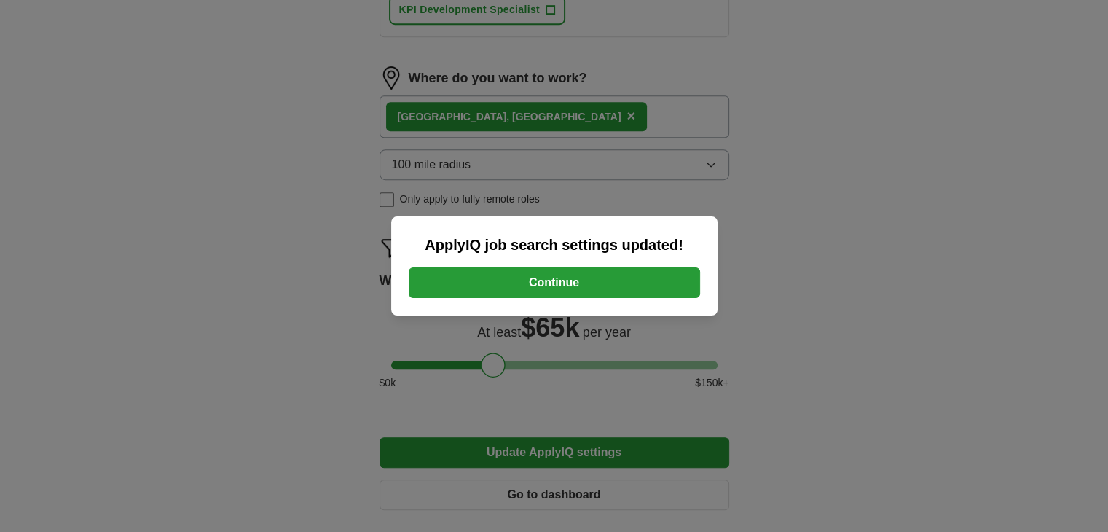
click at [596, 278] on button "Continue" at bounding box center [554, 282] width 291 height 31
